Goal: Transaction & Acquisition: Subscribe to service/newsletter

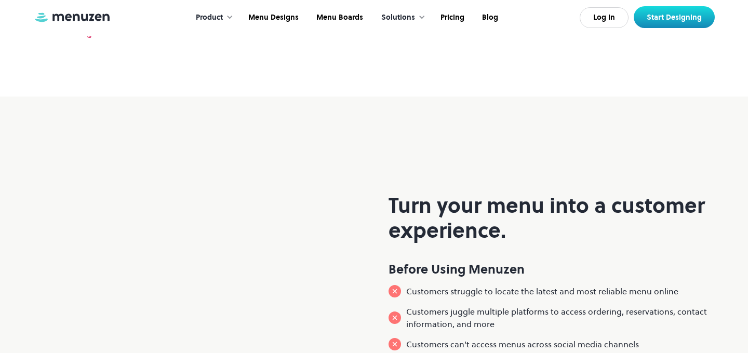
scroll to position [729, 0]
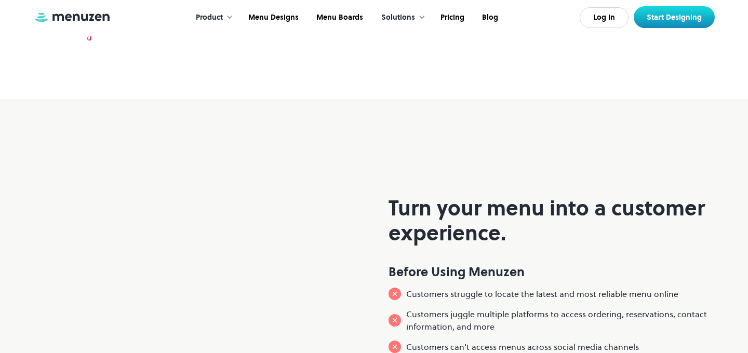
drag, startPoint x: 222, startPoint y: 89, endPoint x: 576, endPoint y: 91, distance: 353.9
click at [576, 41] on div "Around the world, food businesses and creatives use Menuzen to share across" at bounding box center [374, 21] width 632 height 39
click at [342, 256] on video at bounding box center [192, 309] width 318 height 159
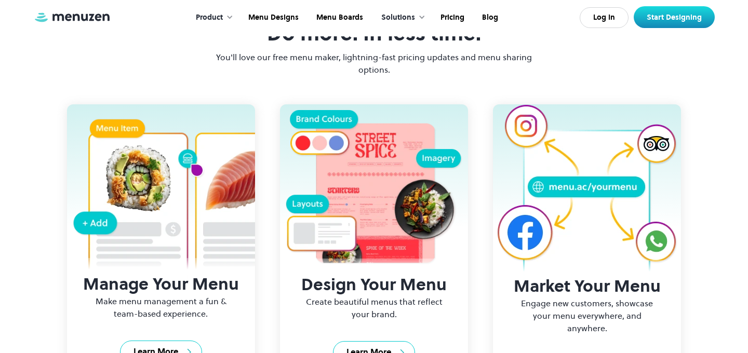
scroll to position [1303, 0]
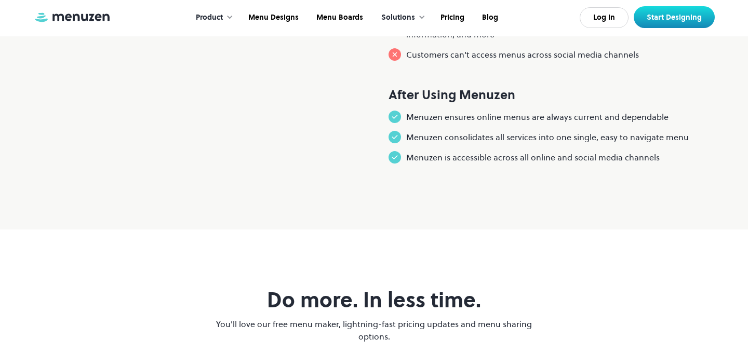
scroll to position [1303, 0]
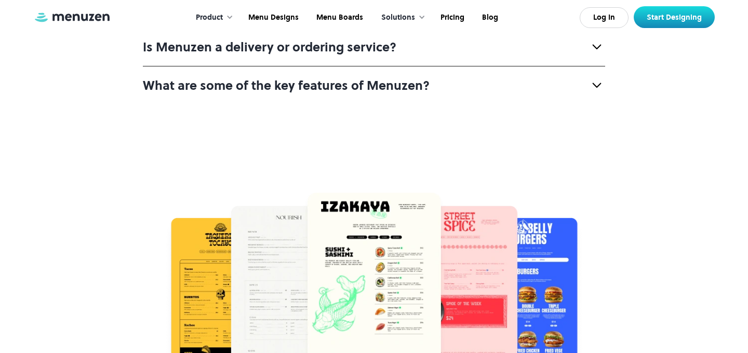
scroll to position [4063, 0]
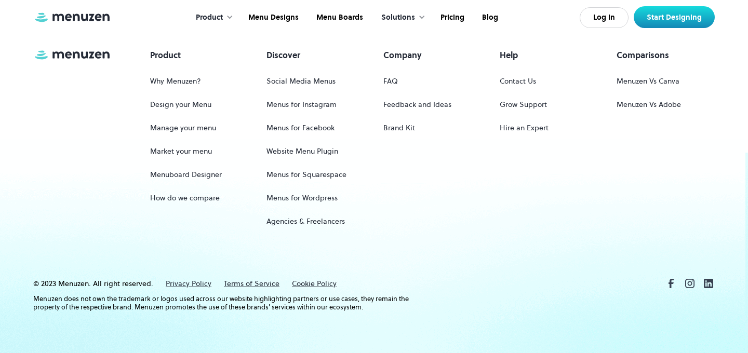
scroll to position [4926, 0]
click at [297, 125] on link "Menus for Facebook" at bounding box center [301, 127] width 68 height 19
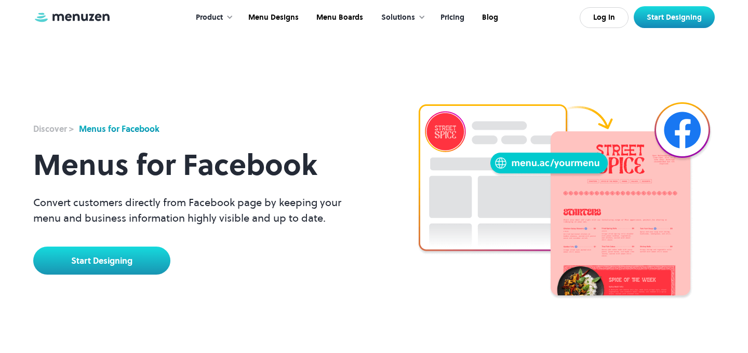
click at [444, 14] on link "Pricing" at bounding box center [452, 18] width 42 height 32
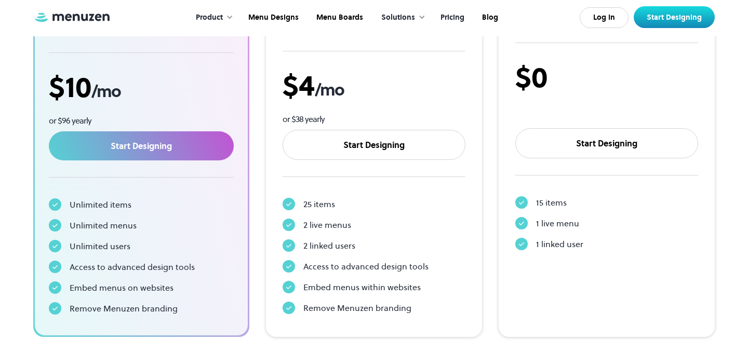
scroll to position [247, 0]
drag, startPoint x: 142, startPoint y: 93, endPoint x: 26, endPoint y: 90, distance: 115.9
click at [27, 90] on section "Pricing Start your free 7 day trial and gain access to the world’s leading menu…" at bounding box center [374, 60] width 748 height 615
click at [123, 215] on div "Unlimited items Unlimited menus Unlimited users Access to advanced design tools…" at bounding box center [141, 256] width 185 height 125
click at [116, 229] on div "Unlimited menus" at bounding box center [103, 225] width 67 height 12
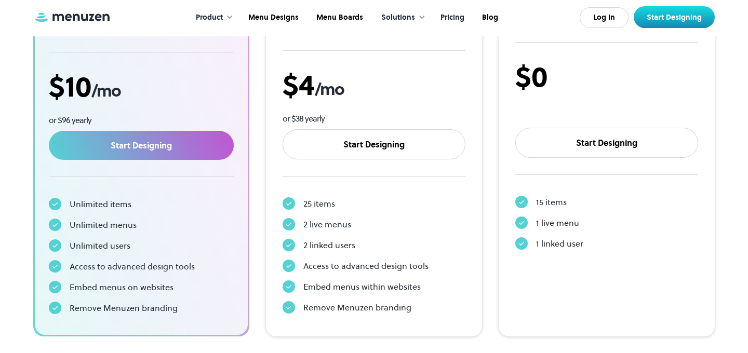
click at [114, 253] on div "Unlimited items Unlimited menus Unlimited users Access to advanced design tools…" at bounding box center [141, 256] width 185 height 125
click at [124, 264] on div "Access to advanced design tools" at bounding box center [132, 266] width 125 height 12
click at [153, 298] on div "Unlimited items Unlimited menus Unlimited users Access to advanced design tools…" at bounding box center [141, 256] width 185 height 125
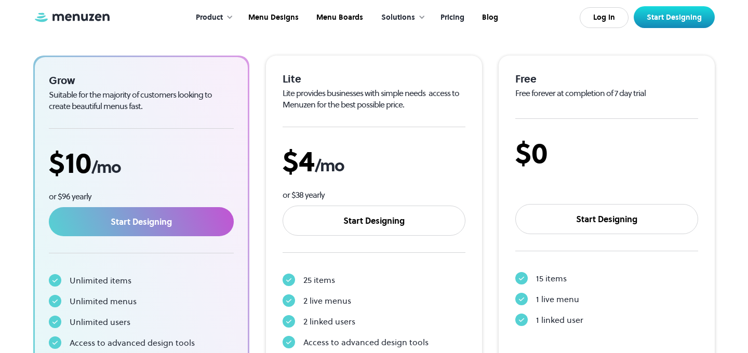
scroll to position [166, 0]
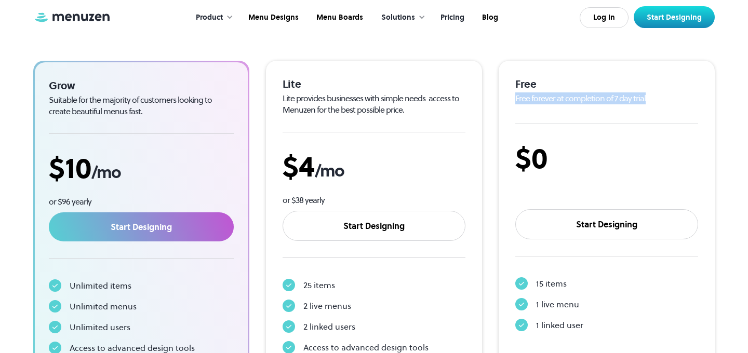
drag, startPoint x: 500, startPoint y: 99, endPoint x: 659, endPoint y: 98, distance: 159.0
click at [659, 98] on div "Free Free forever at completion of 7 day trial $0 Start Designing 15 items 1 li…" at bounding box center [607, 239] width 216 height 357
click at [571, 317] on div "15 items 1 live menu 1 linked user" at bounding box center [606, 304] width 183 height 62
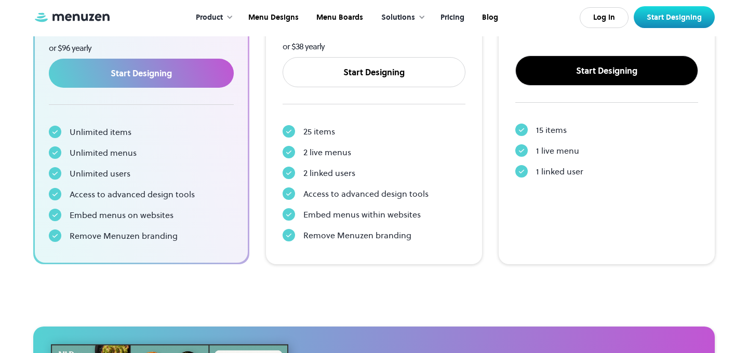
click at [616, 66] on link "Start Designing" at bounding box center [606, 71] width 183 height 30
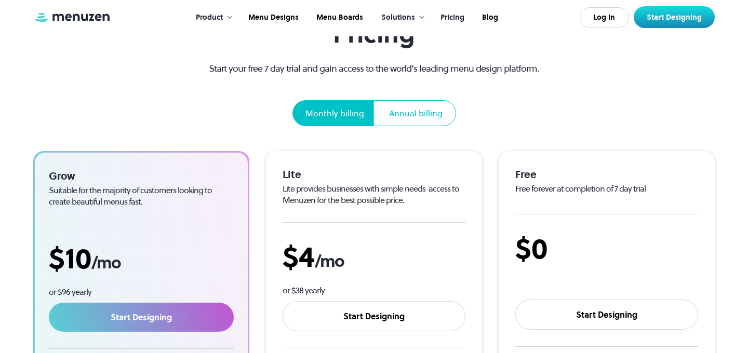
scroll to position [223, 0]
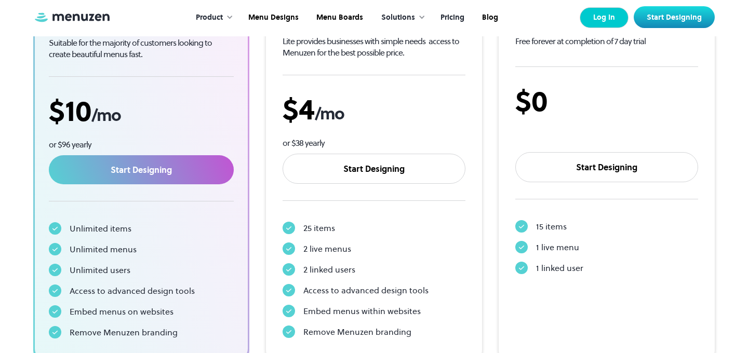
click at [604, 19] on link "Log In" at bounding box center [604, 17] width 49 height 21
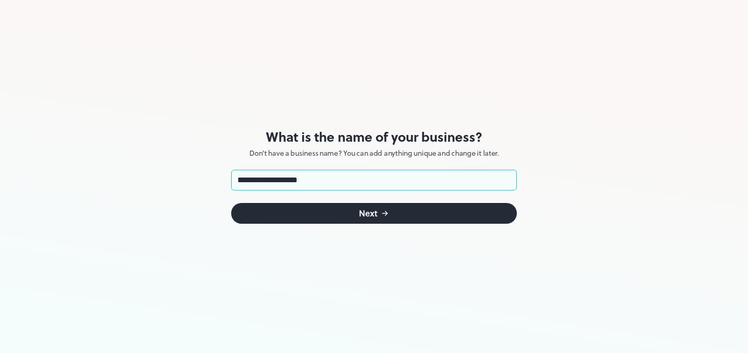
type input "**********"
click at [448, 221] on button "Next" at bounding box center [374, 213] width 286 height 21
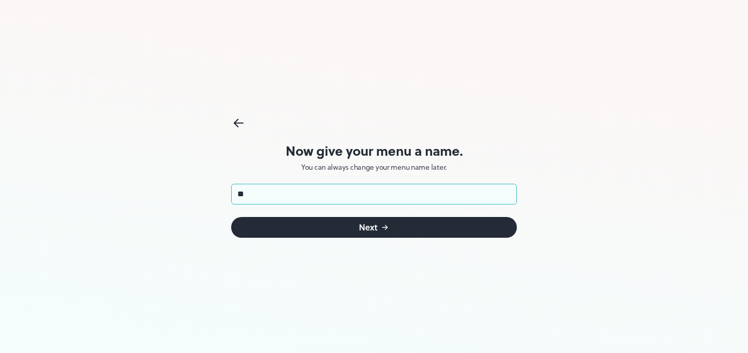
type input "*"
type input "*********"
click at [332, 226] on button "Next" at bounding box center [374, 227] width 286 height 21
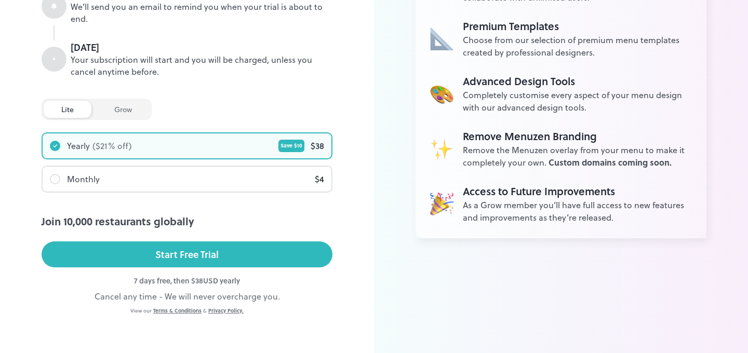
scroll to position [201, 0]
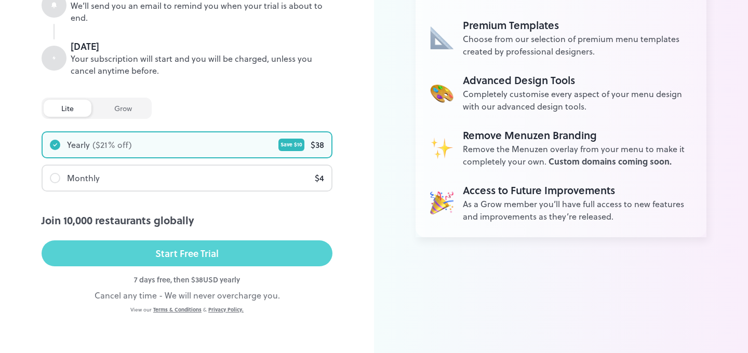
click at [178, 249] on div "Start Free Trial" at bounding box center [186, 254] width 63 height 16
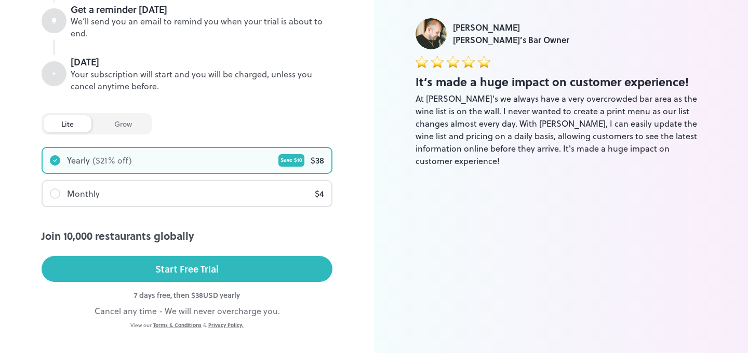
scroll to position [183, 0]
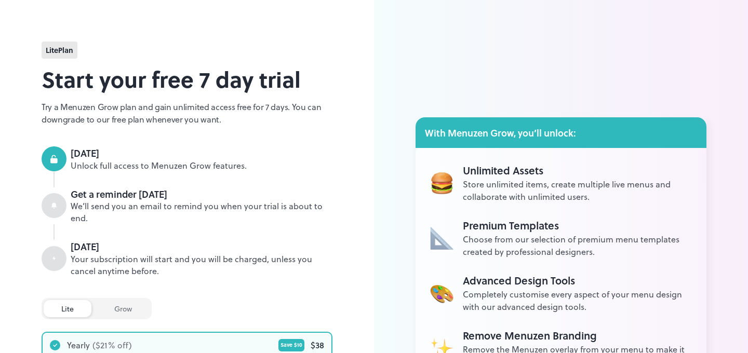
click at [54, 51] on span "lite Plan" at bounding box center [60, 50] width 28 height 11
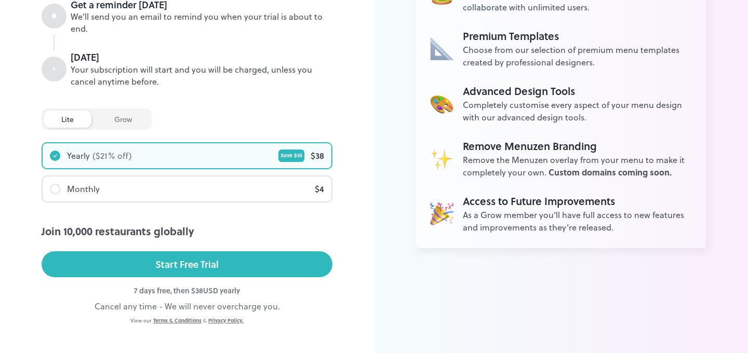
scroll to position [202, 0]
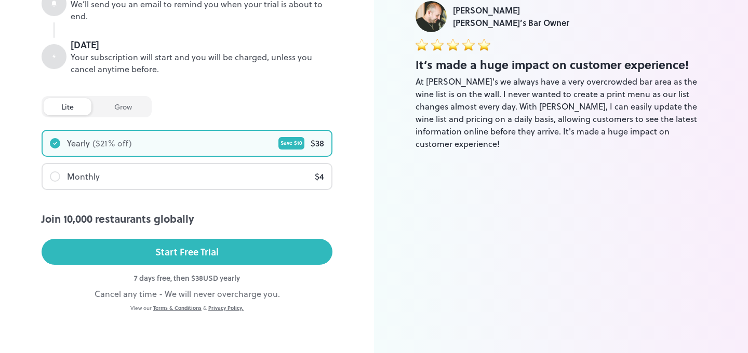
click at [103, 174] on div "Monthly $ 4" at bounding box center [187, 176] width 289 height 25
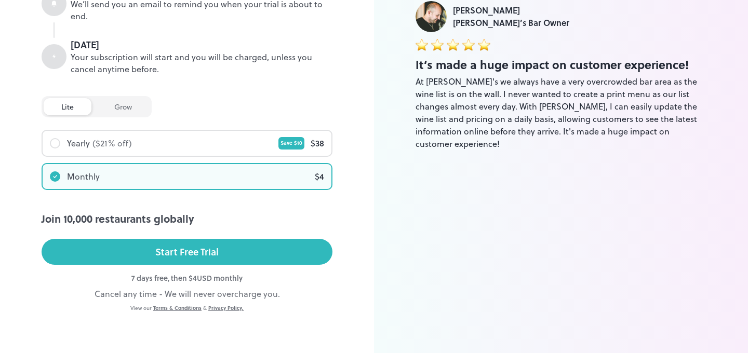
click at [118, 105] on div "grow" at bounding box center [123, 106] width 53 height 17
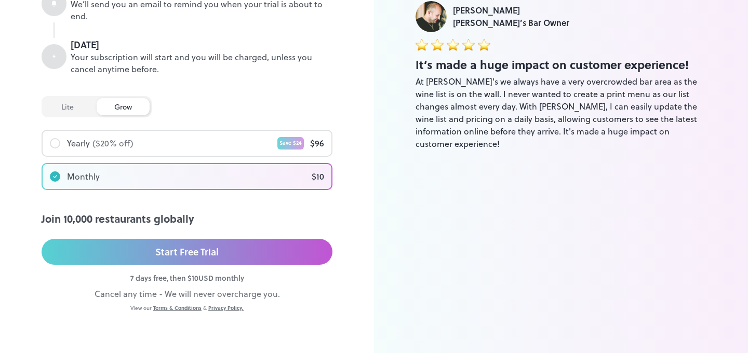
click at [75, 101] on div "lite" at bounding box center [68, 106] width 48 height 17
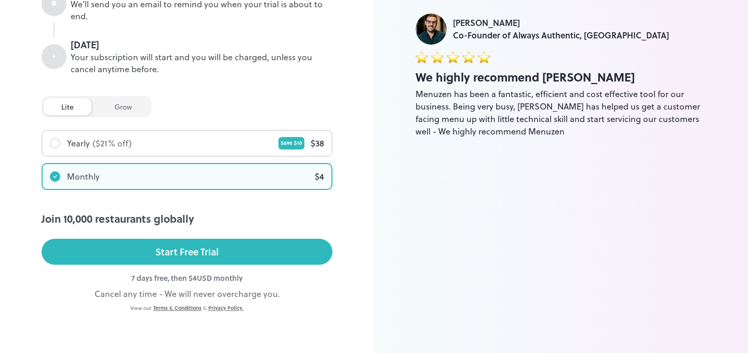
click at [126, 100] on div "grow" at bounding box center [123, 106] width 53 height 17
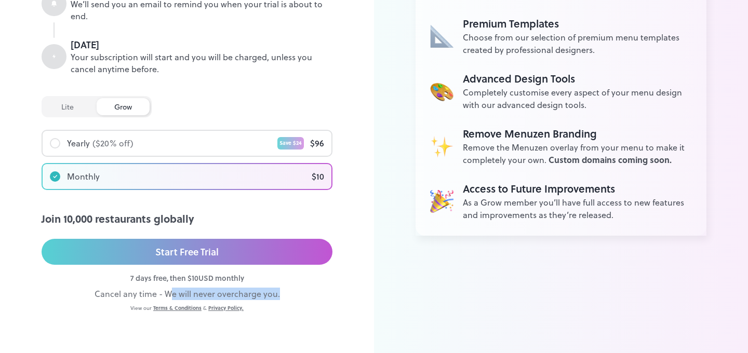
drag, startPoint x: 169, startPoint y: 295, endPoint x: 312, endPoint y: 295, distance: 142.4
click at [312, 295] on div "Cancel any time - We will never overcharge you." at bounding box center [187, 294] width 291 height 12
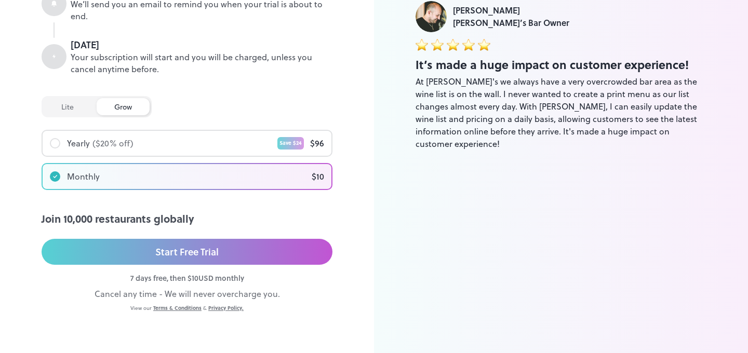
scroll to position [0, 0]
